Goal: Task Accomplishment & Management: Complete application form

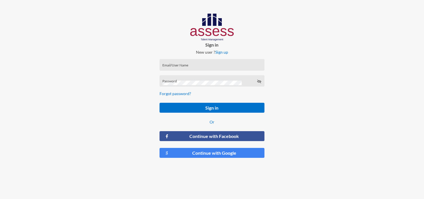
click at [180, 68] on input "Email/User Name" at bounding box center [211, 67] width 99 height 5
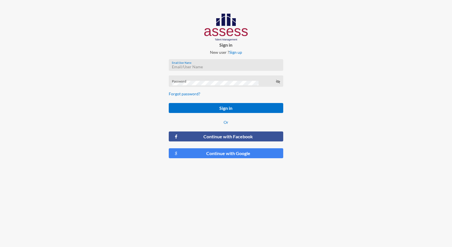
click at [188, 68] on input "Email/User Name" at bounding box center [226, 67] width 108 height 5
paste input "MoaazHany-RME"
type input "MoaazHany-RME"
click at [204, 87] on div "Password is required" at bounding box center [226, 90] width 114 height 12
click at [203, 85] on div "Password is required" at bounding box center [226, 90] width 114 height 12
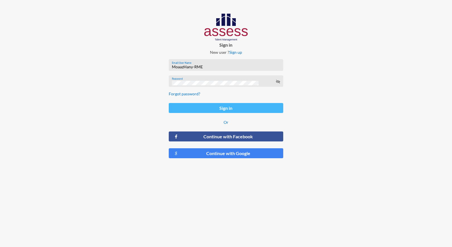
click at [225, 106] on button "Sign in" at bounding box center [226, 108] width 114 height 10
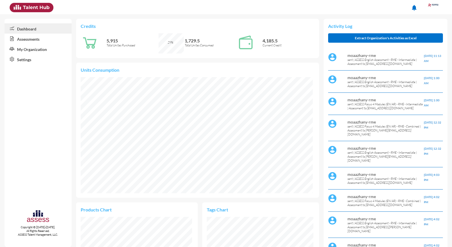
click at [37, 40] on link "Assessments" at bounding box center [38, 39] width 67 height 10
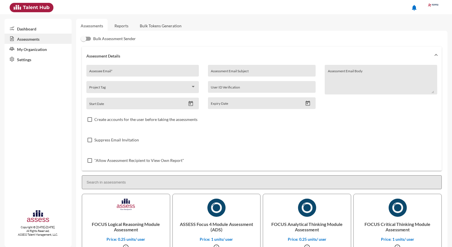
click at [148, 72] on input "Assessee Email *" at bounding box center [142, 72] width 107 height 5
paste input "[EMAIL_ADDRESS][DOMAIN_NAME]"
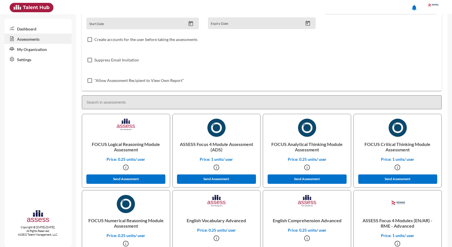
scroll to position [184, 0]
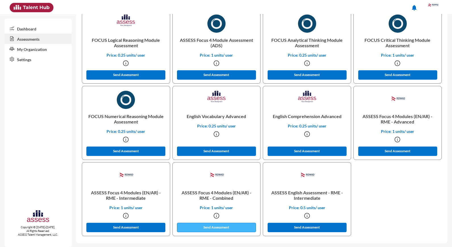
type input "[EMAIL_ADDRESS][DOMAIN_NAME]"
click at [201, 199] on button "Send Assessment" at bounding box center [216, 227] width 79 height 9
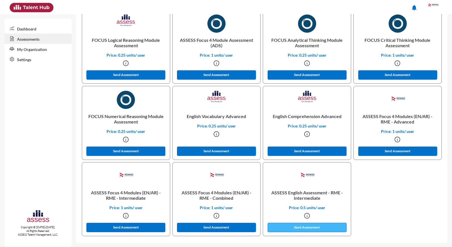
click at [282, 199] on button "Send Assessment" at bounding box center [307, 227] width 79 height 9
